Goal: Book appointment/travel/reservation

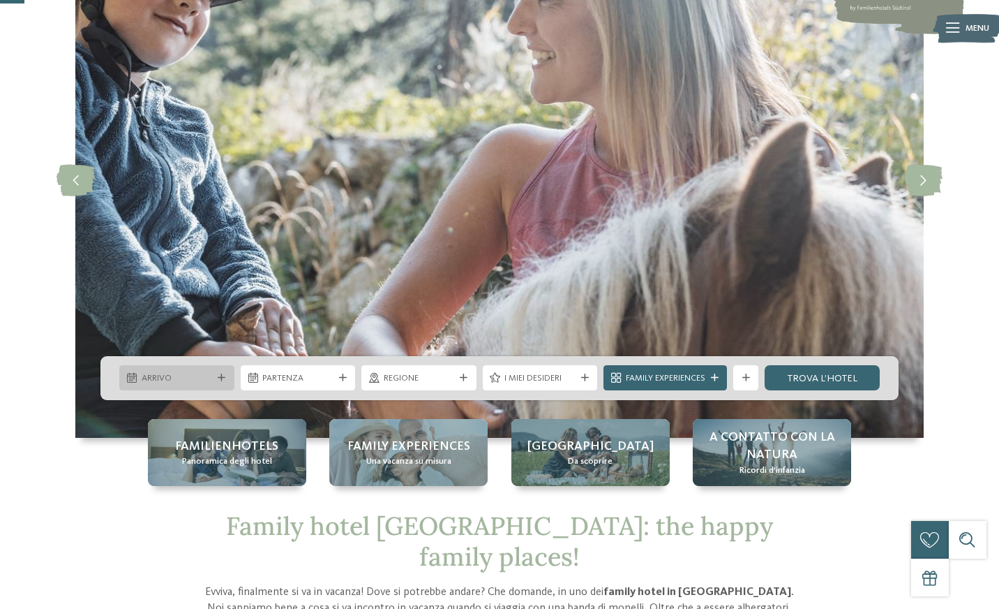
scroll to position [157, 0]
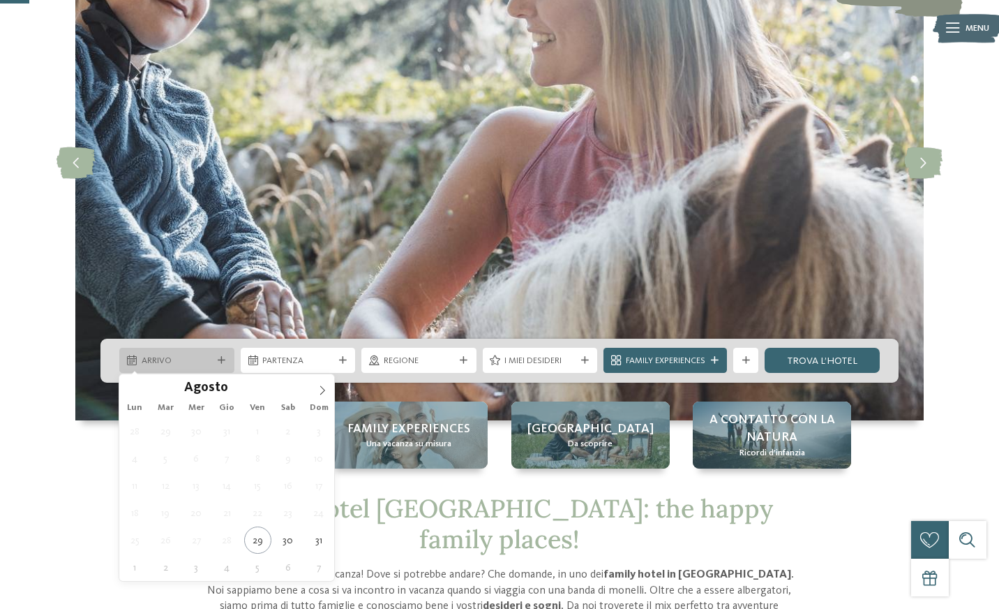
click at [211, 359] on span "Arrivo" at bounding box center [177, 361] width 71 height 13
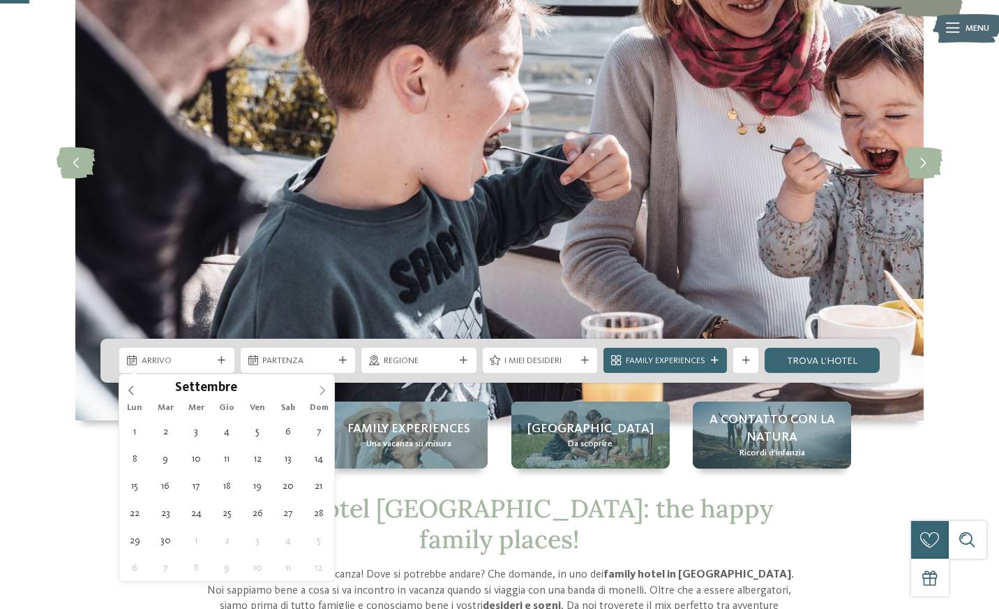
click at [323, 387] on icon at bounding box center [323, 390] width 10 height 10
type input "****"
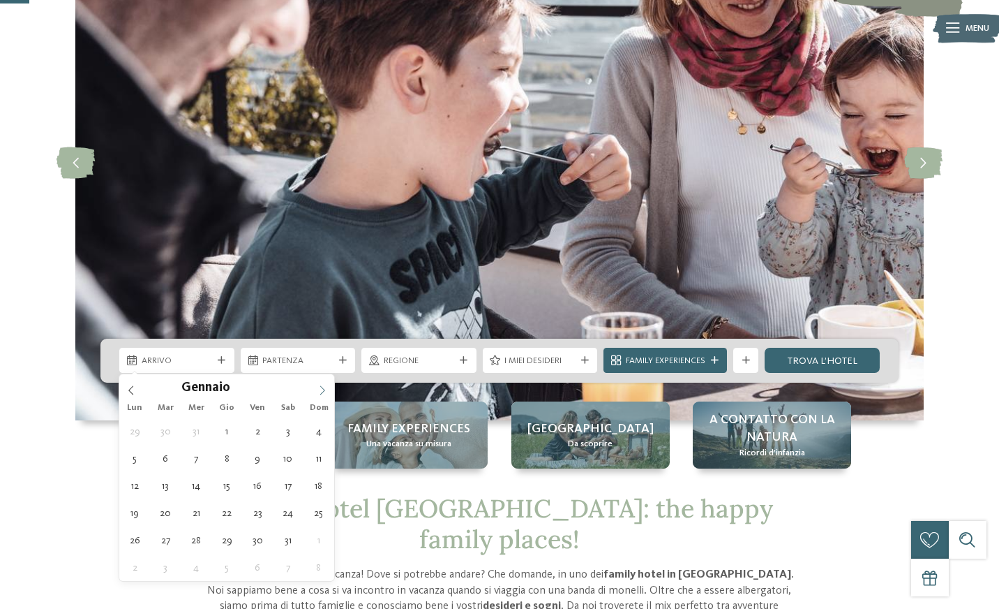
click at [323, 387] on icon at bounding box center [323, 390] width 10 height 10
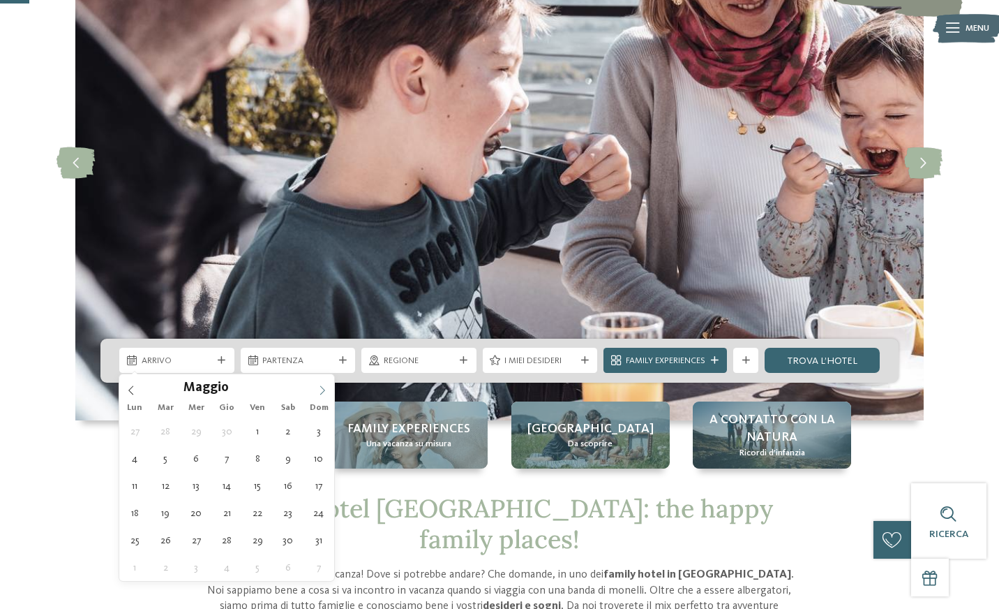
click at [323, 387] on icon at bounding box center [323, 390] width 10 height 10
click at [132, 387] on icon at bounding box center [131, 390] width 10 height 10
type div "30.05.2026"
type input "****"
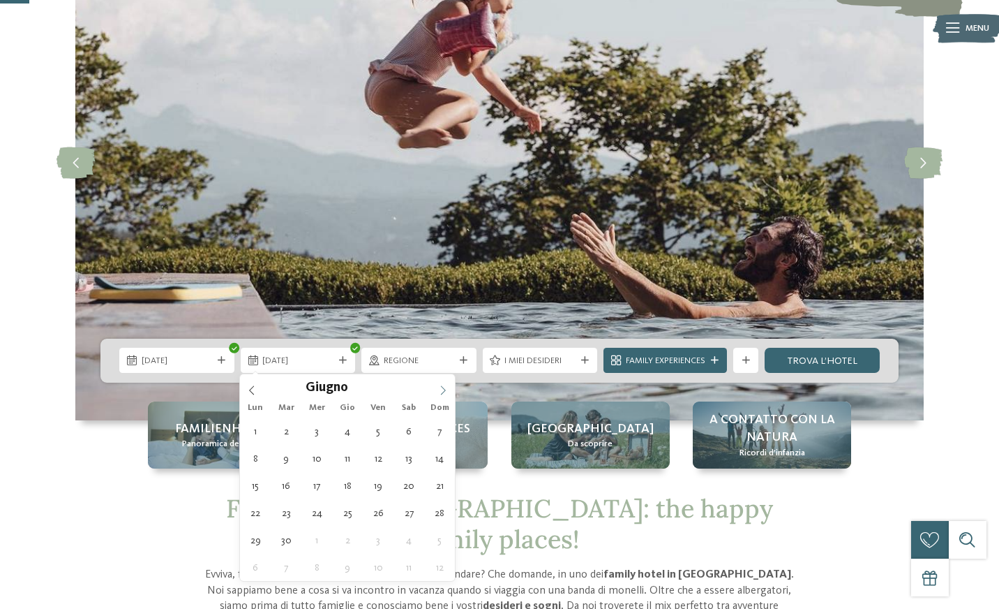
click at [442, 393] on icon at bounding box center [443, 389] width 5 height 9
type div "02.06.2026"
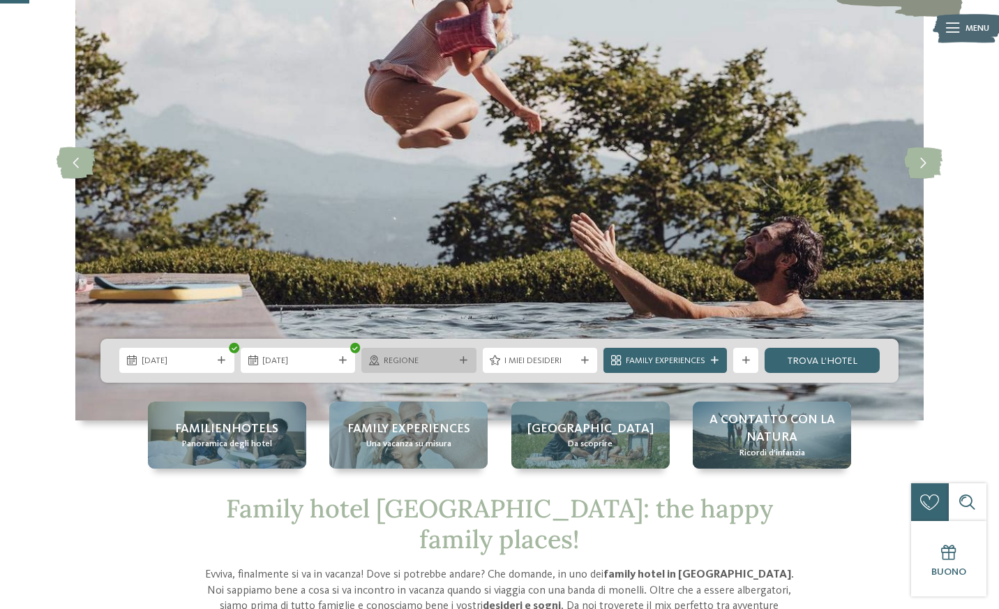
click at [465, 357] on icon at bounding box center [464, 361] width 8 height 8
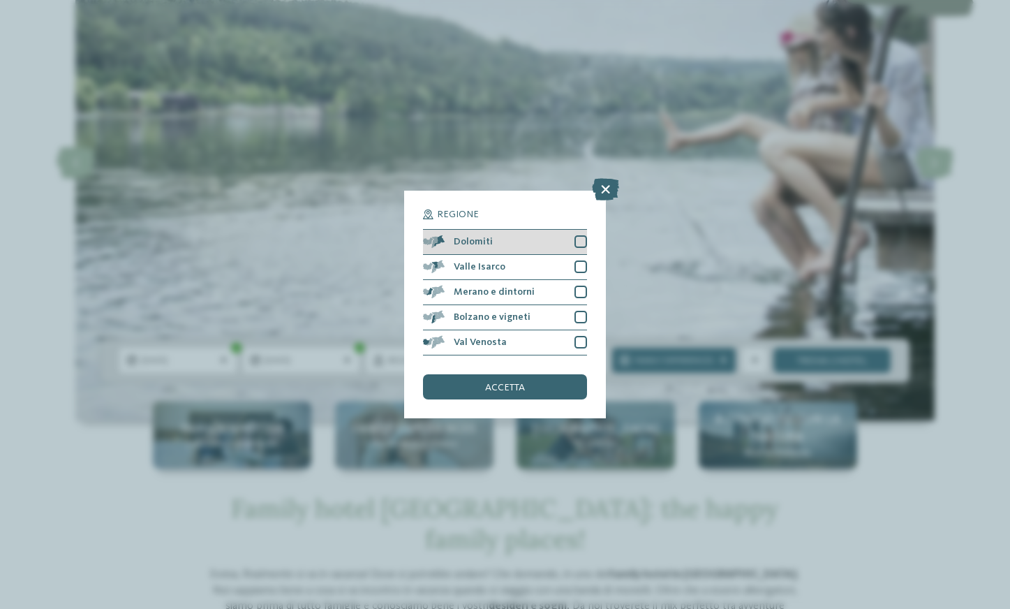
click at [557, 241] on div "Dolomiti" at bounding box center [504, 242] width 163 height 25
click at [503, 388] on span "accetta" at bounding box center [505, 387] width 40 height 10
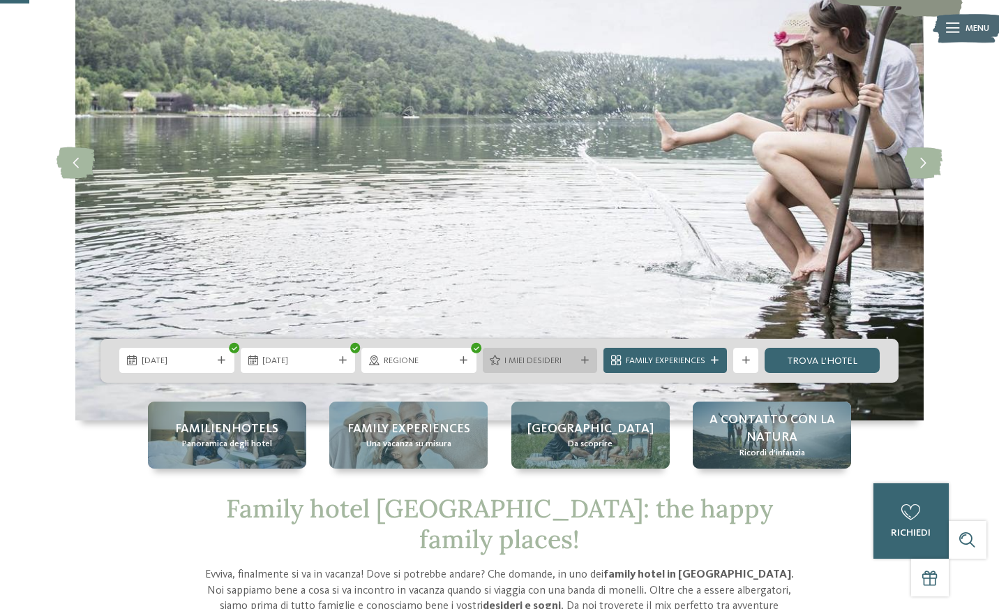
click at [523, 361] on span "I miei desideri" at bounding box center [540, 361] width 71 height 13
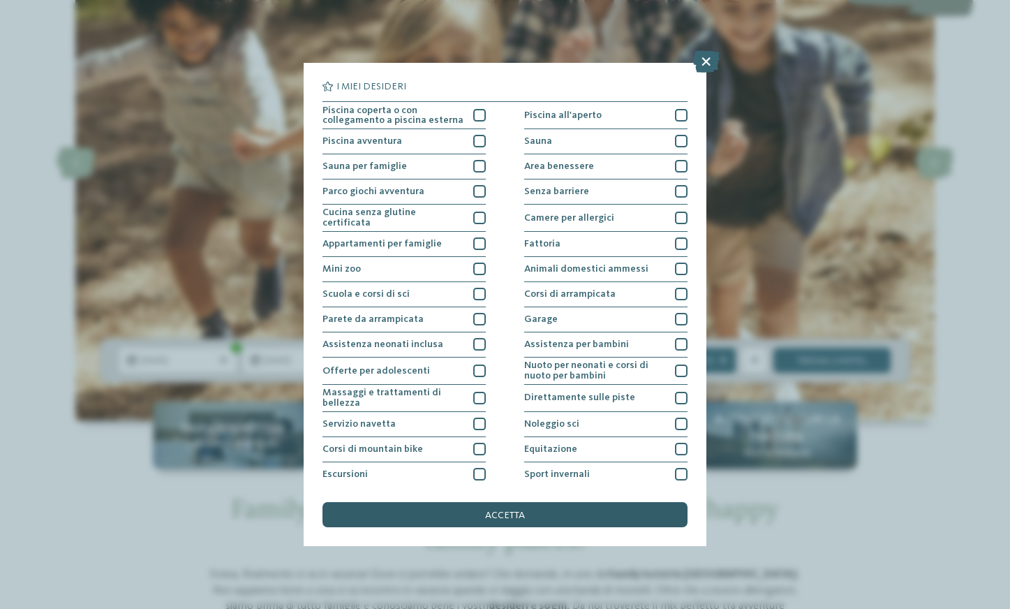
click at [504, 510] on span "accetta" at bounding box center [505, 515] width 40 height 10
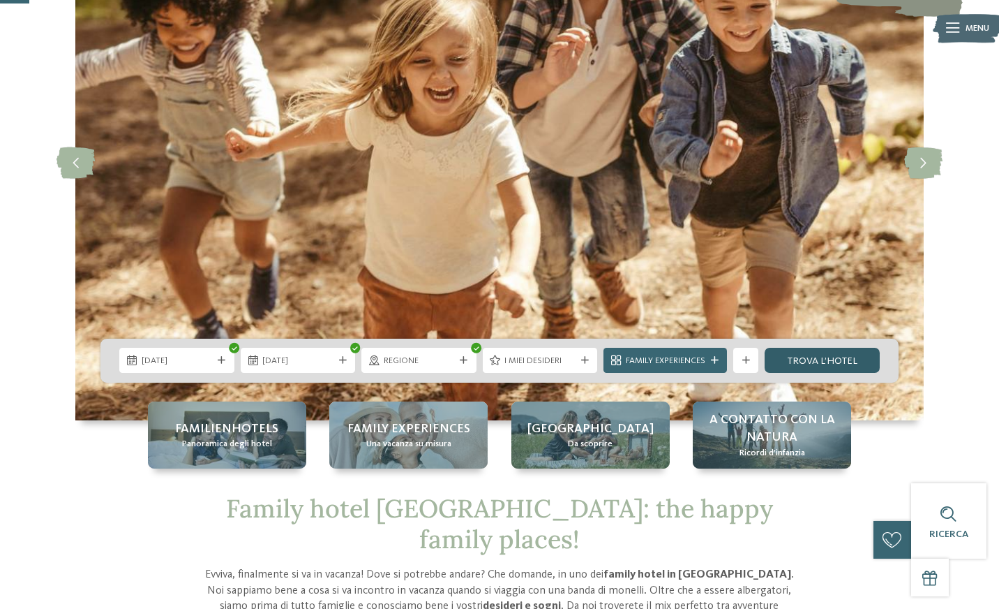
click at [804, 355] on link "trova l’hotel" at bounding box center [822, 360] width 115 height 25
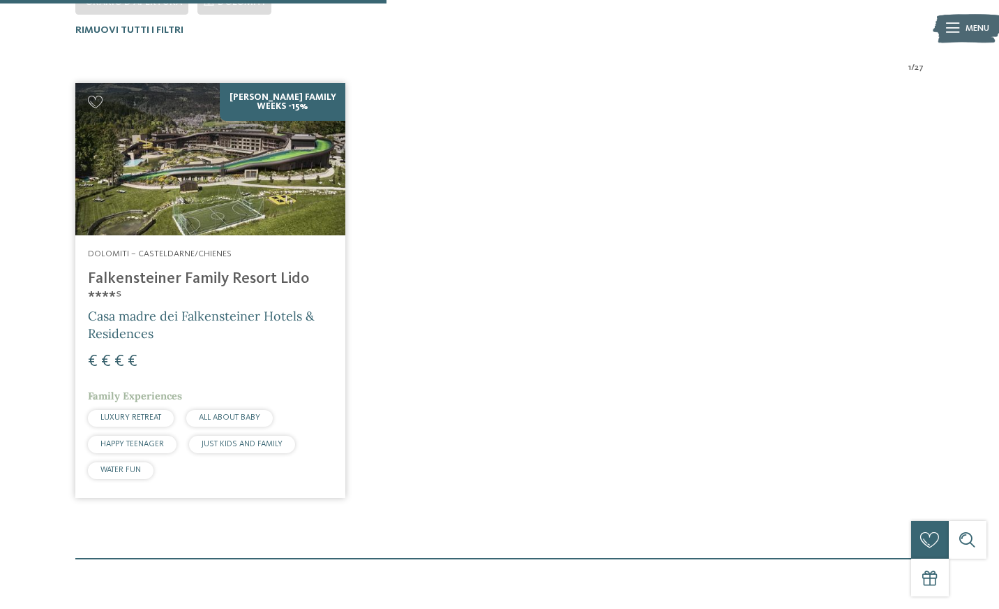
scroll to position [408, 0]
click at [269, 203] on img at bounding box center [210, 158] width 270 height 152
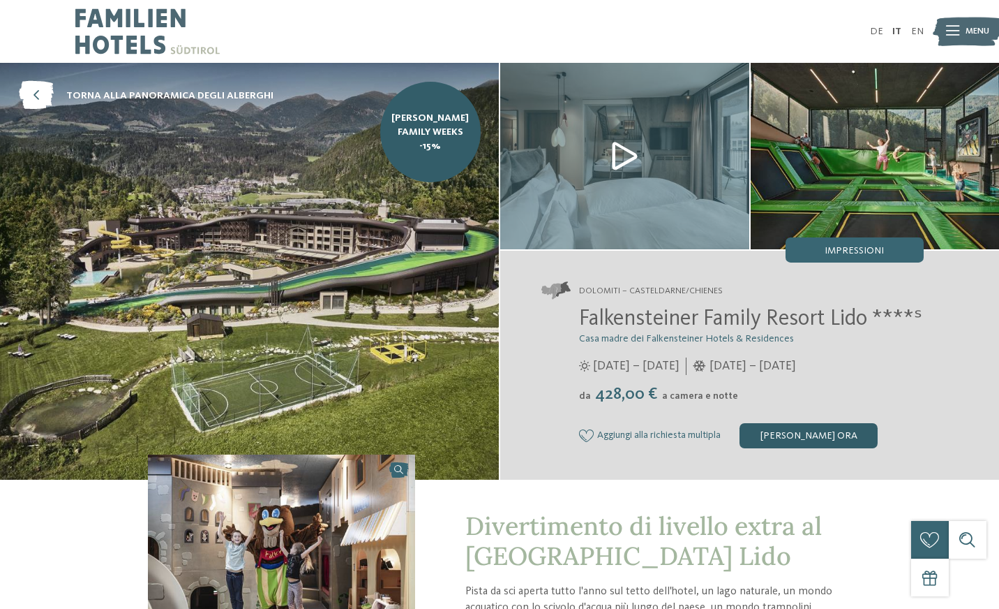
click at [824, 434] on div "[PERSON_NAME] ora" at bounding box center [809, 435] width 138 height 25
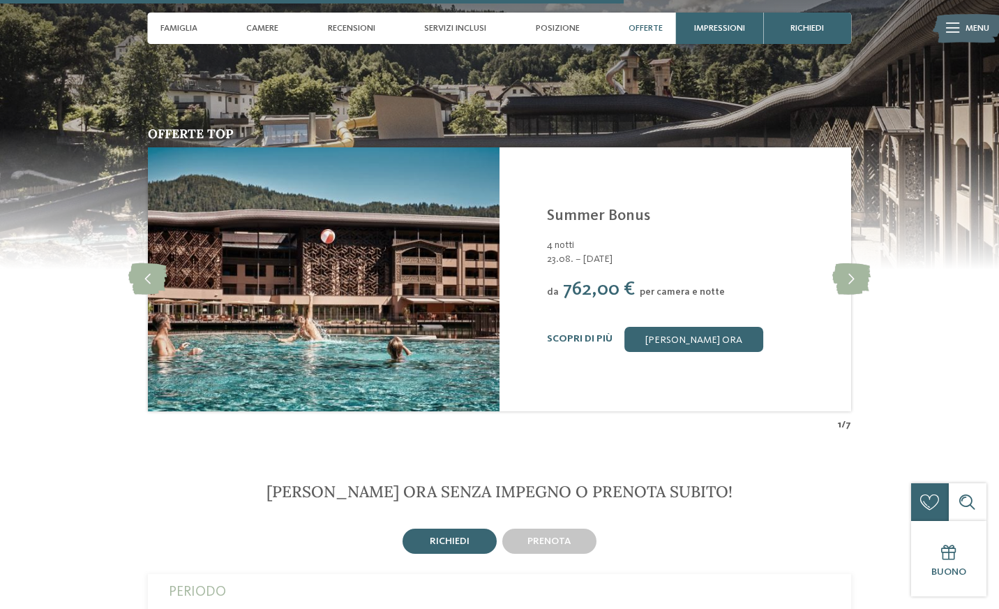
scroll to position [2660, 0]
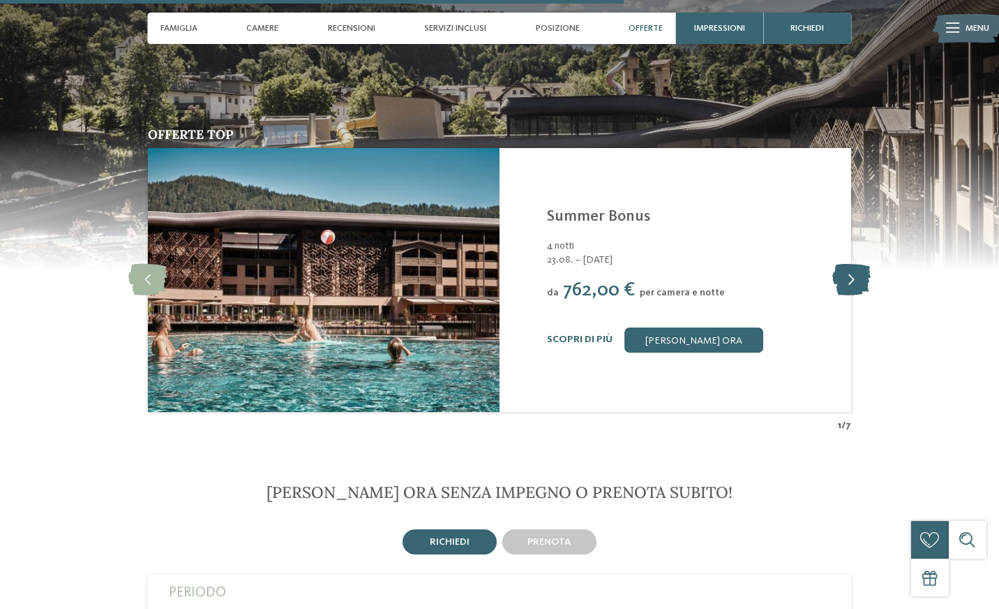
click at [858, 269] on icon at bounding box center [852, 279] width 38 height 31
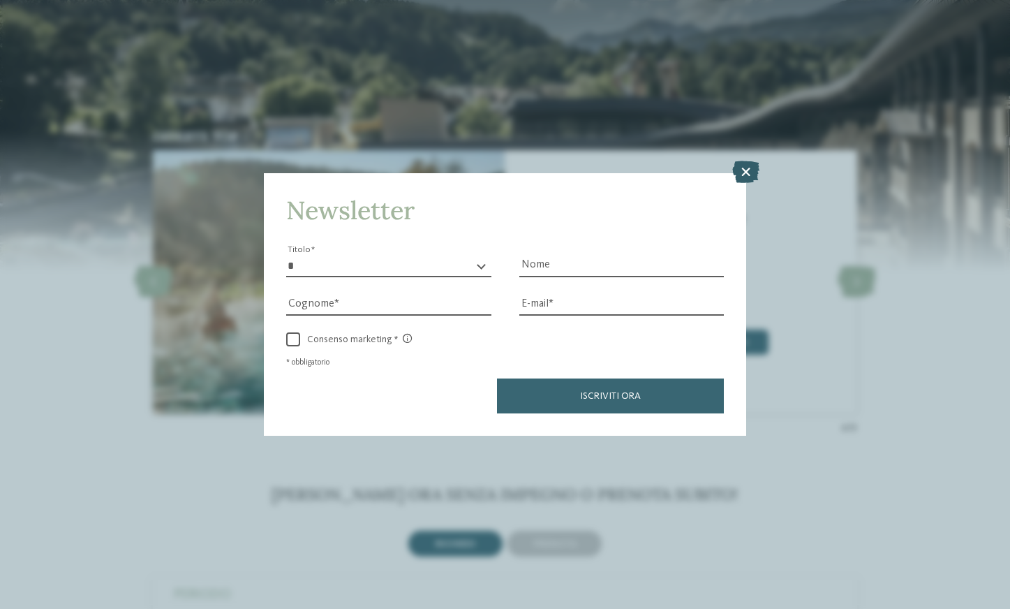
click at [745, 167] on icon at bounding box center [745, 172] width 27 height 22
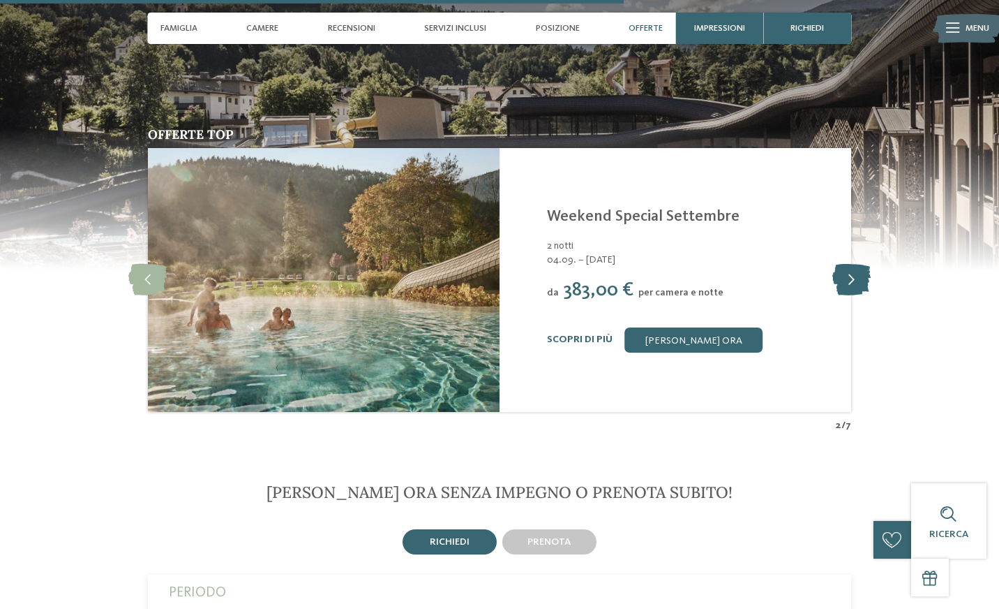
click at [840, 278] on icon at bounding box center [852, 279] width 38 height 31
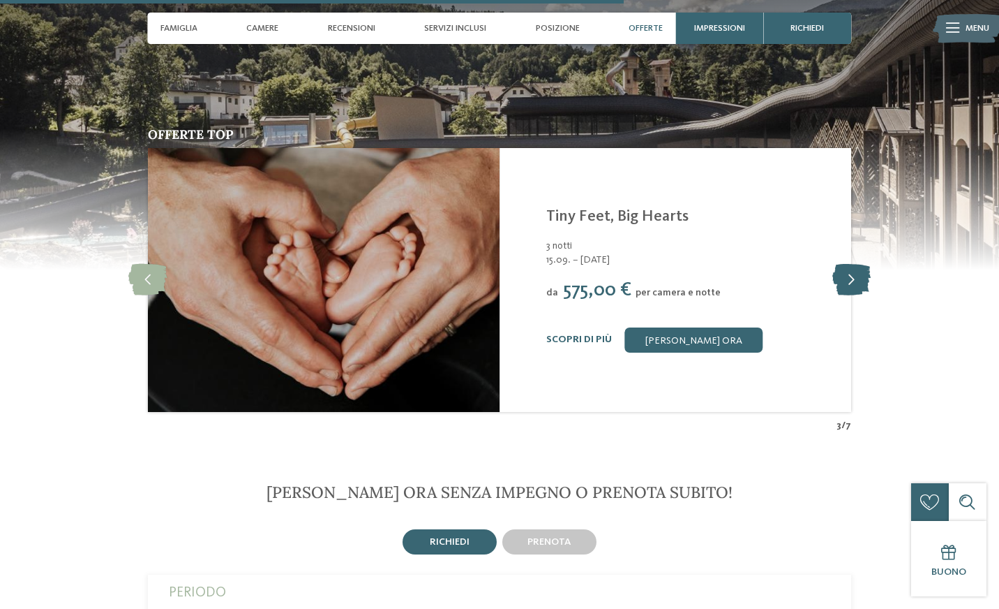
click at [848, 274] on icon at bounding box center [852, 279] width 38 height 31
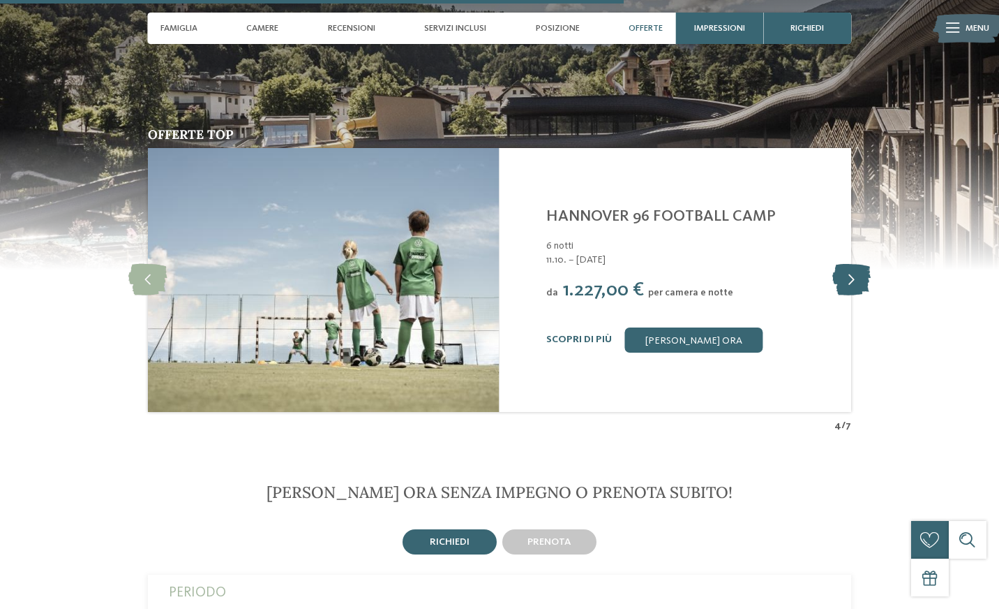
click at [848, 274] on icon at bounding box center [852, 279] width 38 height 31
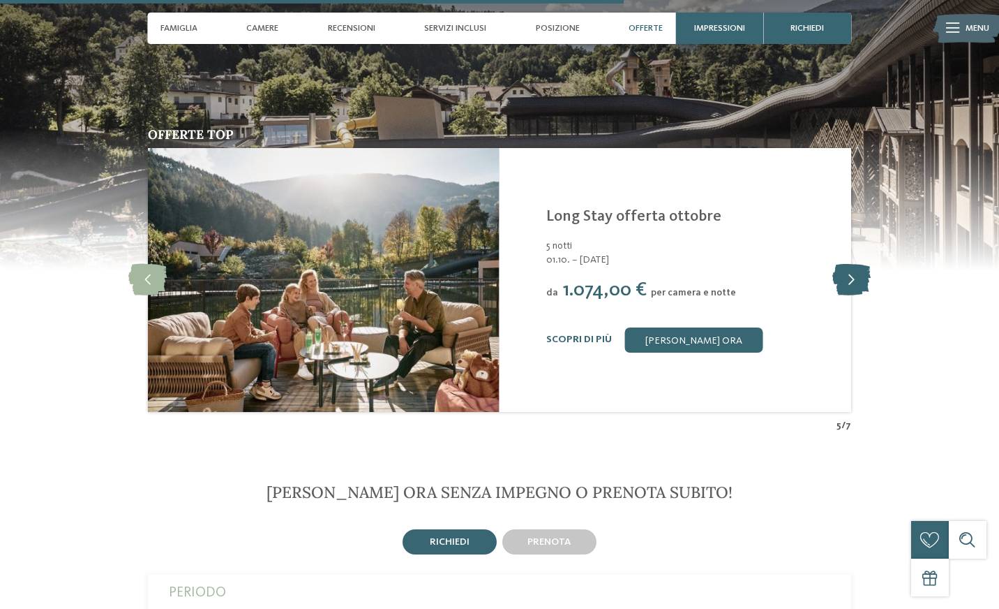
click at [848, 274] on icon at bounding box center [852, 279] width 38 height 31
